Goal: Entertainment & Leisure: Consume media (video, audio)

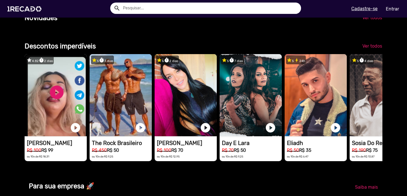
scroll to position [0, 1221]
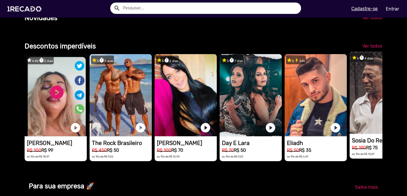
click at [370, 90] on video "1RECADO vídeos dedicados para fãs e empresas" at bounding box center [381, 92] width 62 height 82
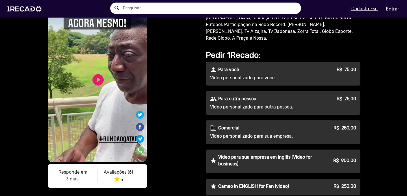
scroll to position [39, 0]
click at [103, 82] on link "play_circle_filled" at bounding box center [98, 80] width 14 height 14
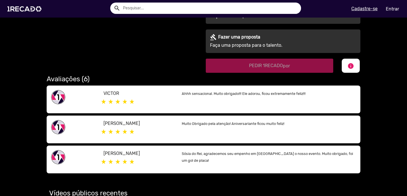
scroll to position [0, 0]
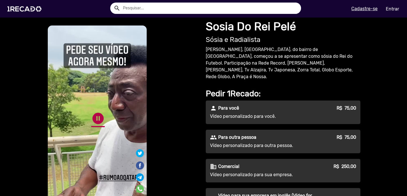
click at [98, 119] on link "pause_circle" at bounding box center [98, 118] width 14 height 14
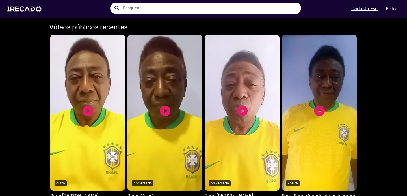
scroll to position [427, 0]
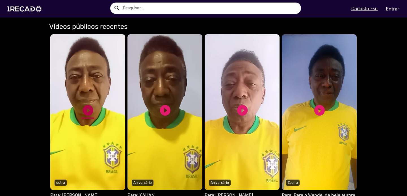
click at [89, 105] on link "play_circle_filled" at bounding box center [88, 110] width 13 height 13
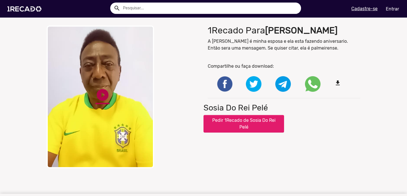
click at [99, 90] on link "play_circle_filled" at bounding box center [103, 95] width 14 height 14
click at [103, 102] on link "pause_circle" at bounding box center [103, 95] width 14 height 14
click at [103, 102] on link "play_circle_filled" at bounding box center [103, 95] width 14 height 14
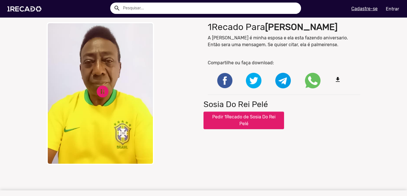
scroll to position [6, 0]
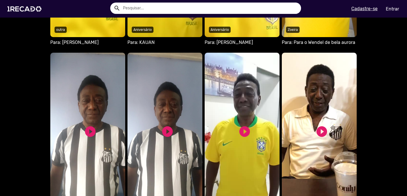
scroll to position [580, 0]
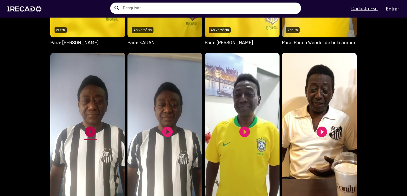
click at [89, 125] on link "play_circle_filled" at bounding box center [90, 131] width 13 height 13
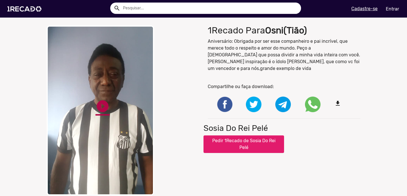
click at [97, 106] on link "play_circle_filled" at bounding box center [103, 106] width 14 height 14
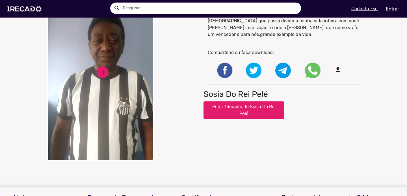
scroll to position [31, 0]
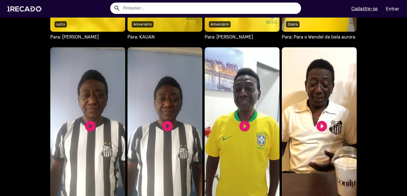
scroll to position [648, 0]
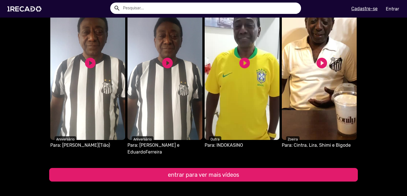
click at [152, 168] on button "entrar para ver mais vídeos" at bounding box center [203, 175] width 309 height 14
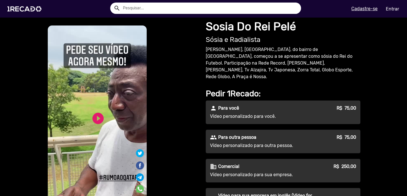
click at [215, 113] on p "Vídeo personalizado para você." at bounding box center [261, 116] width 102 height 7
